Goal: Ask a question

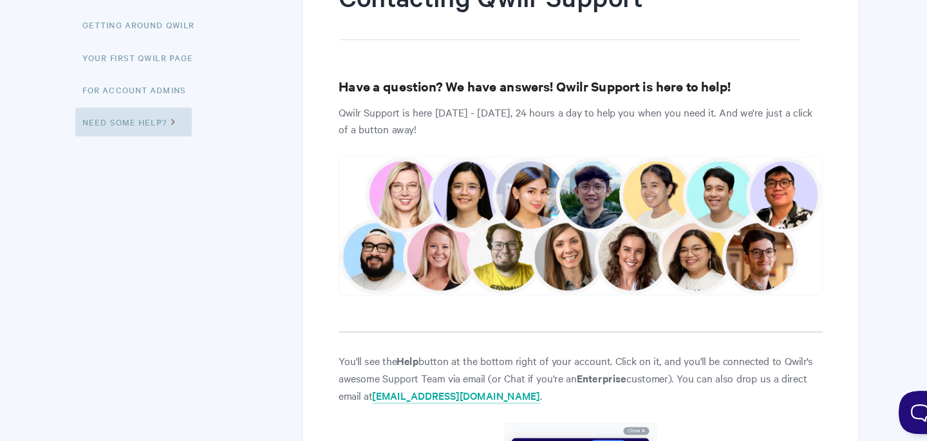
scroll to position [165, 0]
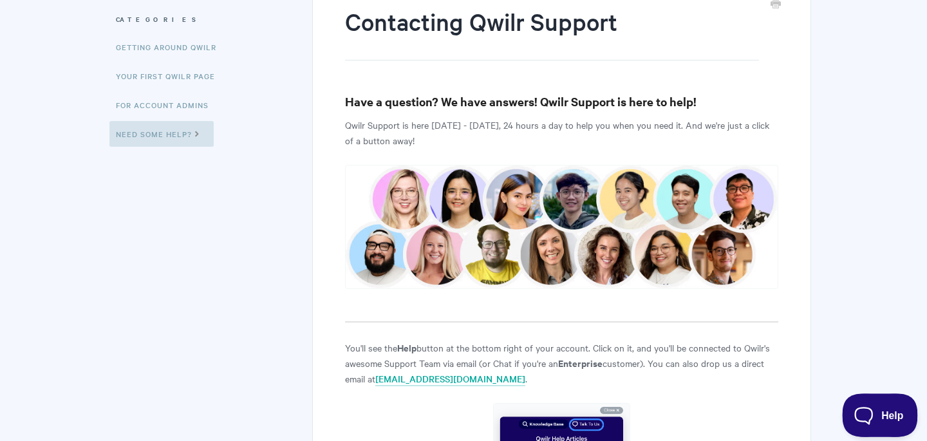
click at [866, 405] on button "Help" at bounding box center [875, 412] width 67 height 39
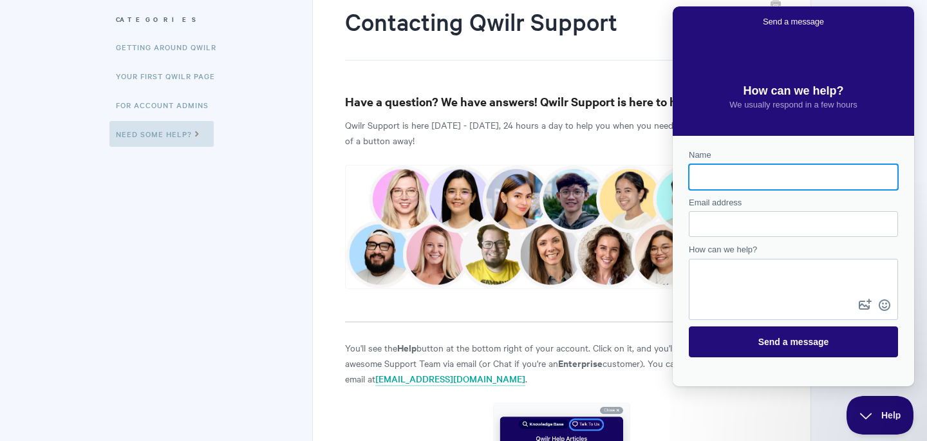
scroll to position [0, 0]
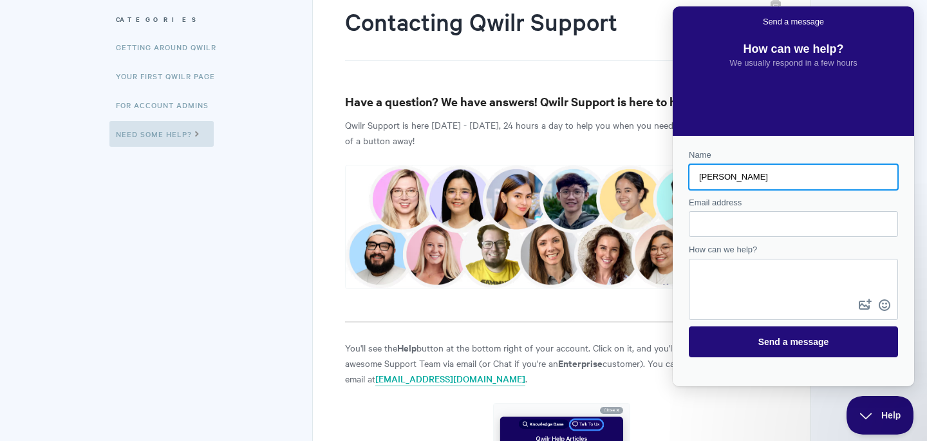
type input "[PERSON_NAME]"
click at [760, 219] on input "Email address" at bounding box center [793, 223] width 189 height 23
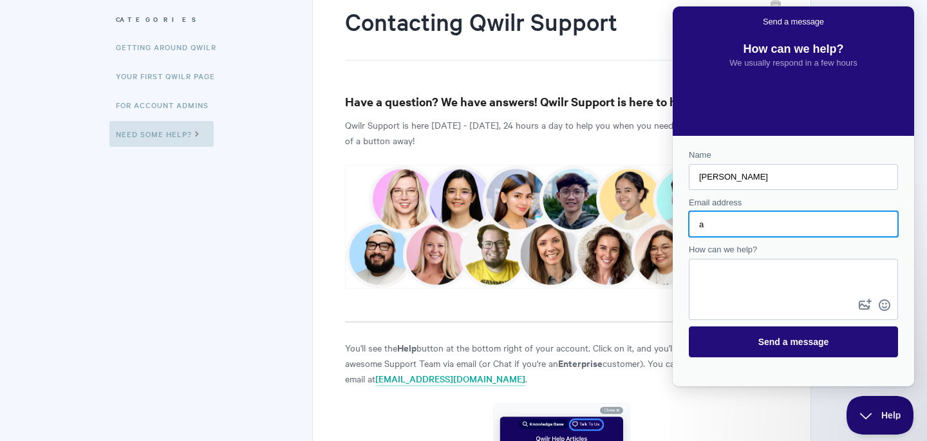
type input "[PERSON_NAME][EMAIL_ADDRESS][DOMAIN_NAME]"
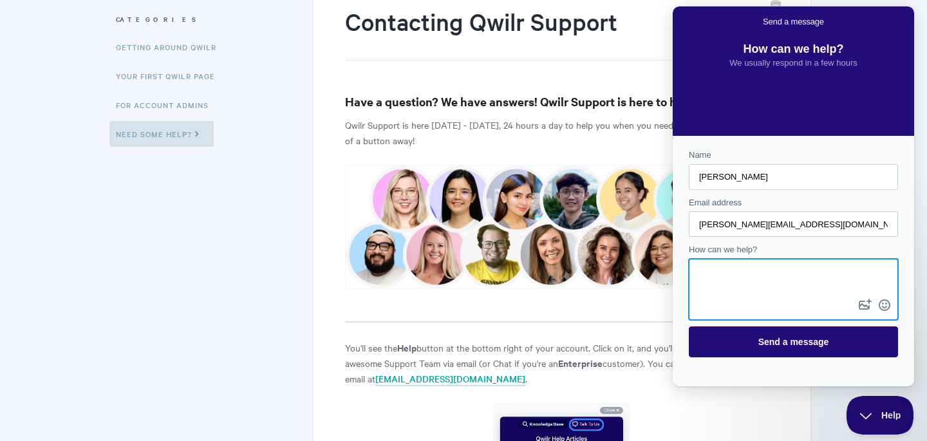
click at [746, 271] on textarea "How can we help?" at bounding box center [793, 278] width 207 height 36
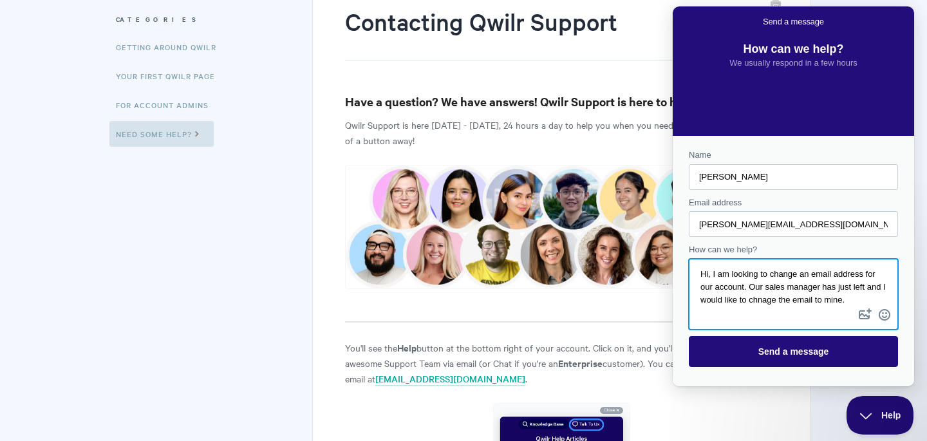
click at [788, 301] on textarea "Hi, I am looking to change an email address for our account. Our sales manager …" at bounding box center [793, 283] width 207 height 46
click at [879, 293] on textarea "Hi, I am looking to change an email address for our account. Our sales manager …" at bounding box center [793, 283] width 207 height 46
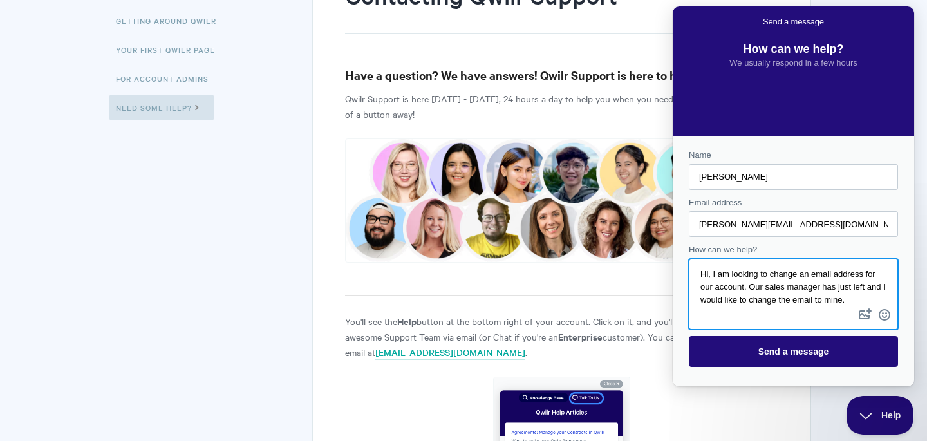
scroll to position [194, 0]
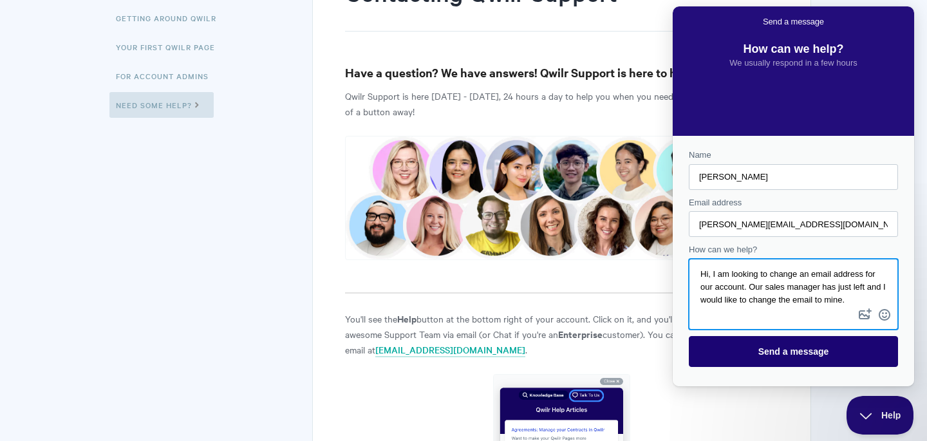
type textarea "Hi, I am looking to change an email address for our account. Our sales manager …"
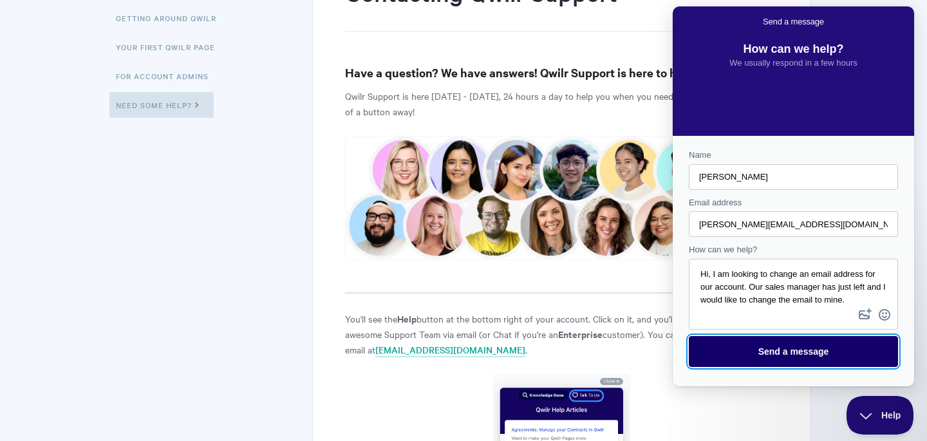
click at [745, 349] on span "Send a message" at bounding box center [793, 351] width 181 height 30
